Goal: Information Seeking & Learning: Check status

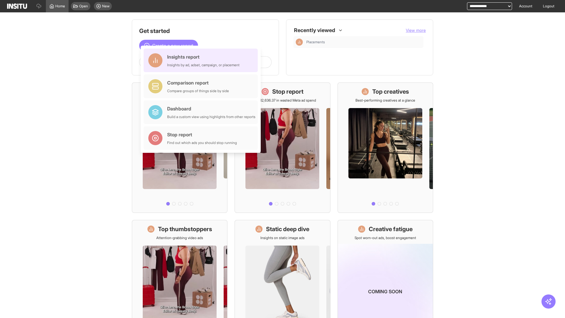
click at [202, 60] on div "Insights report Insights by ad, adset, campaign, or placement" at bounding box center [203, 60] width 72 height 14
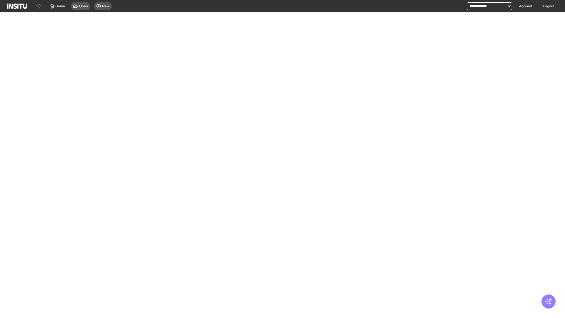
select select "**"
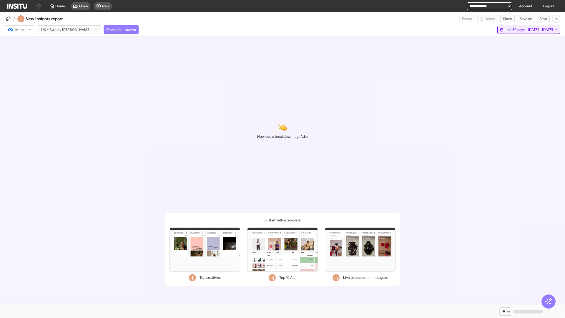
click at [521, 30] on span "Last 30 days - [DATE] - [DATE]" at bounding box center [529, 29] width 48 height 5
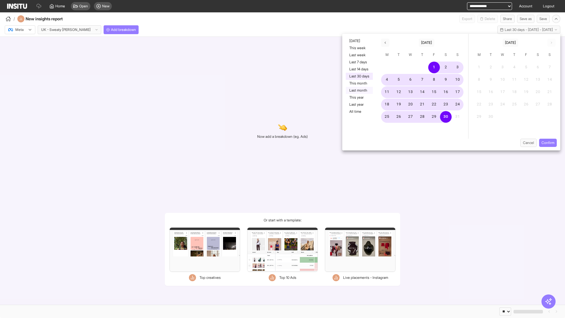
click at [359, 90] on button "Last month" at bounding box center [359, 90] width 27 height 7
